Goal: Check status: Check status

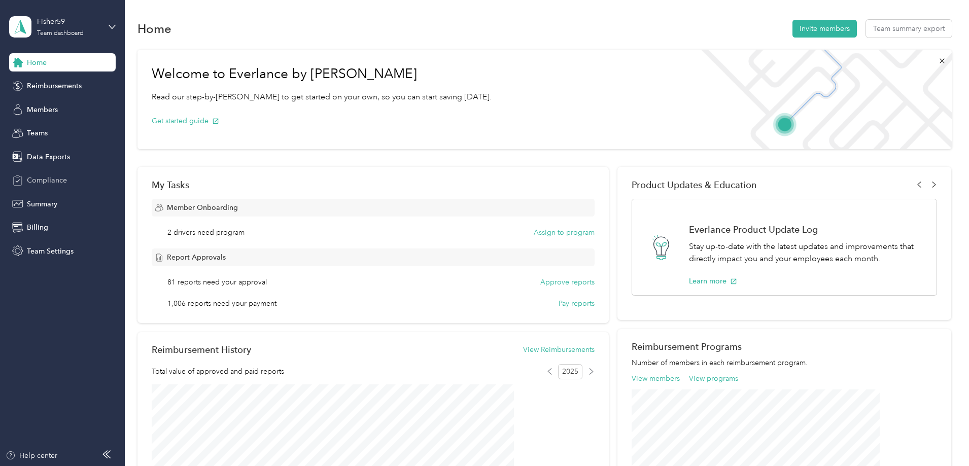
click at [54, 178] on span "Compliance" at bounding box center [47, 180] width 40 height 11
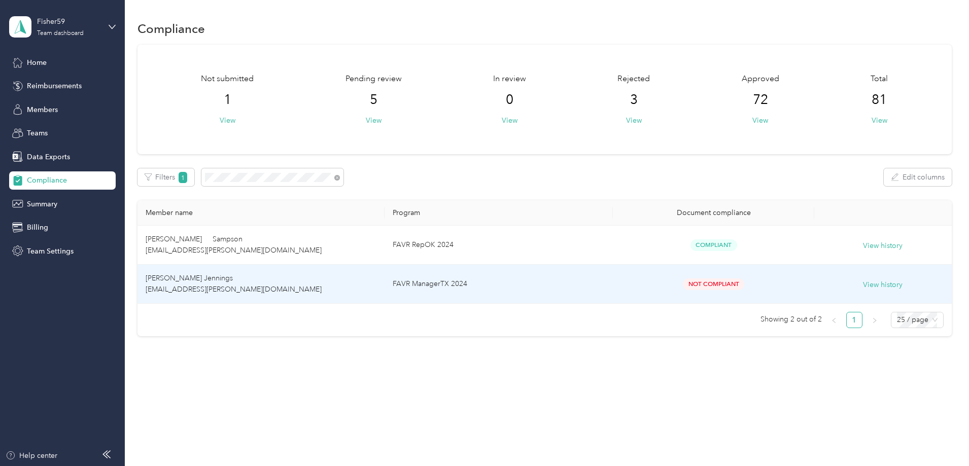
click at [683, 285] on span "Not Compliant" at bounding box center [713, 285] width 61 height 12
click at [383, 286] on td "[PERSON_NAME] Jennings [EMAIL_ADDRESS][PERSON_NAME][DOMAIN_NAME]" at bounding box center [261, 284] width 247 height 39
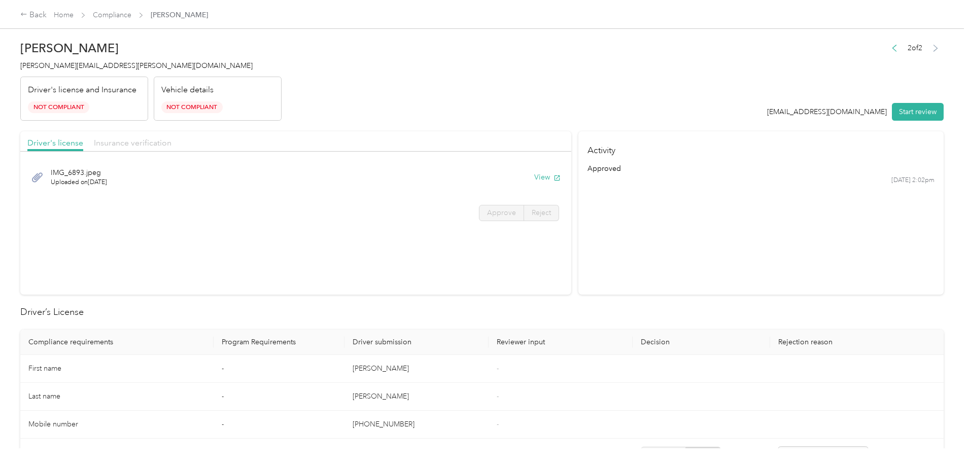
click at [172, 141] on span "Insurance verification" at bounding box center [133, 143] width 78 height 10
click at [534, 176] on button "View" at bounding box center [547, 177] width 26 height 11
